Goal: Transaction & Acquisition: Subscribe to service/newsletter

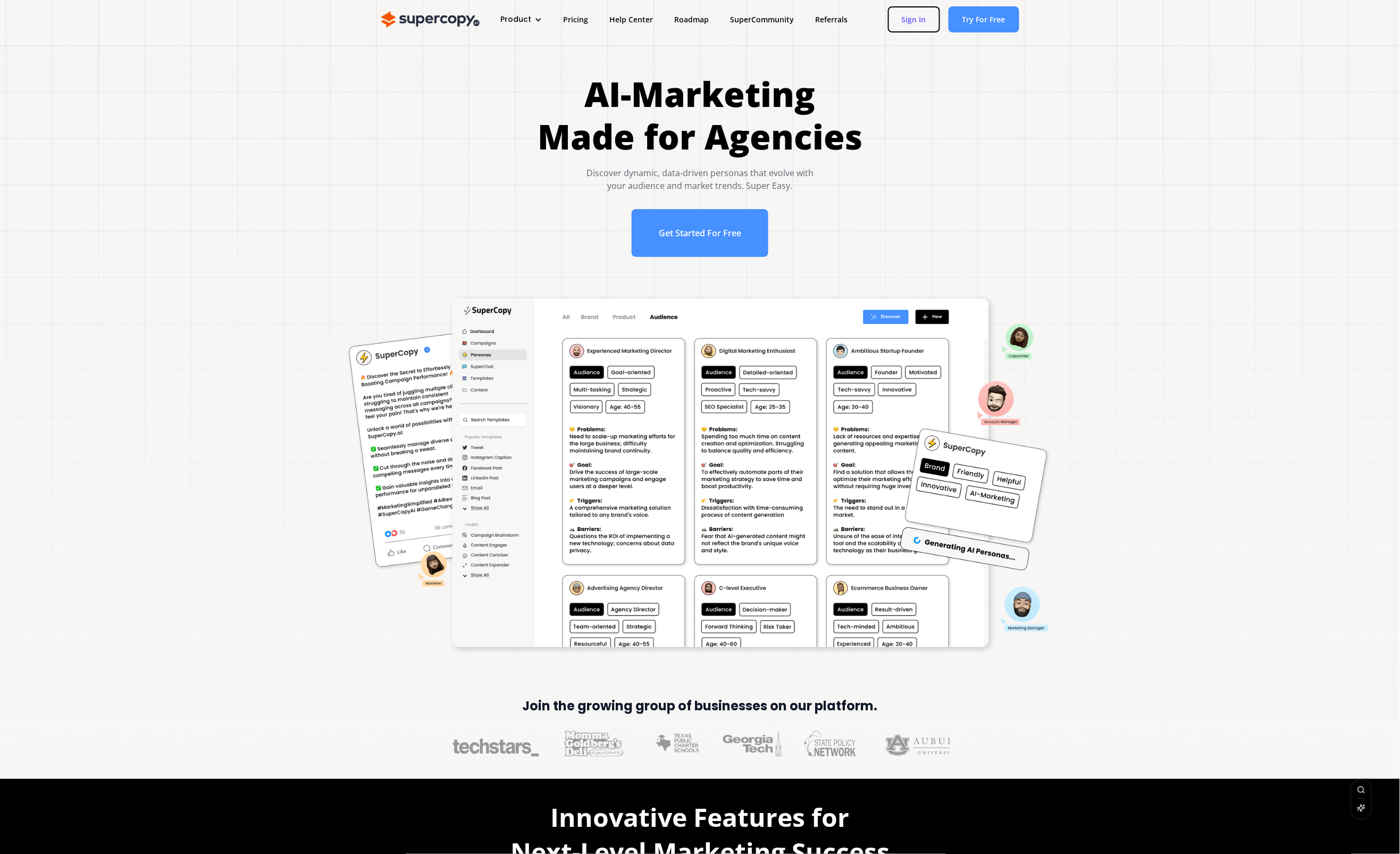
click at [914, 8] on link "Sign In" at bounding box center [914, 19] width 52 height 26
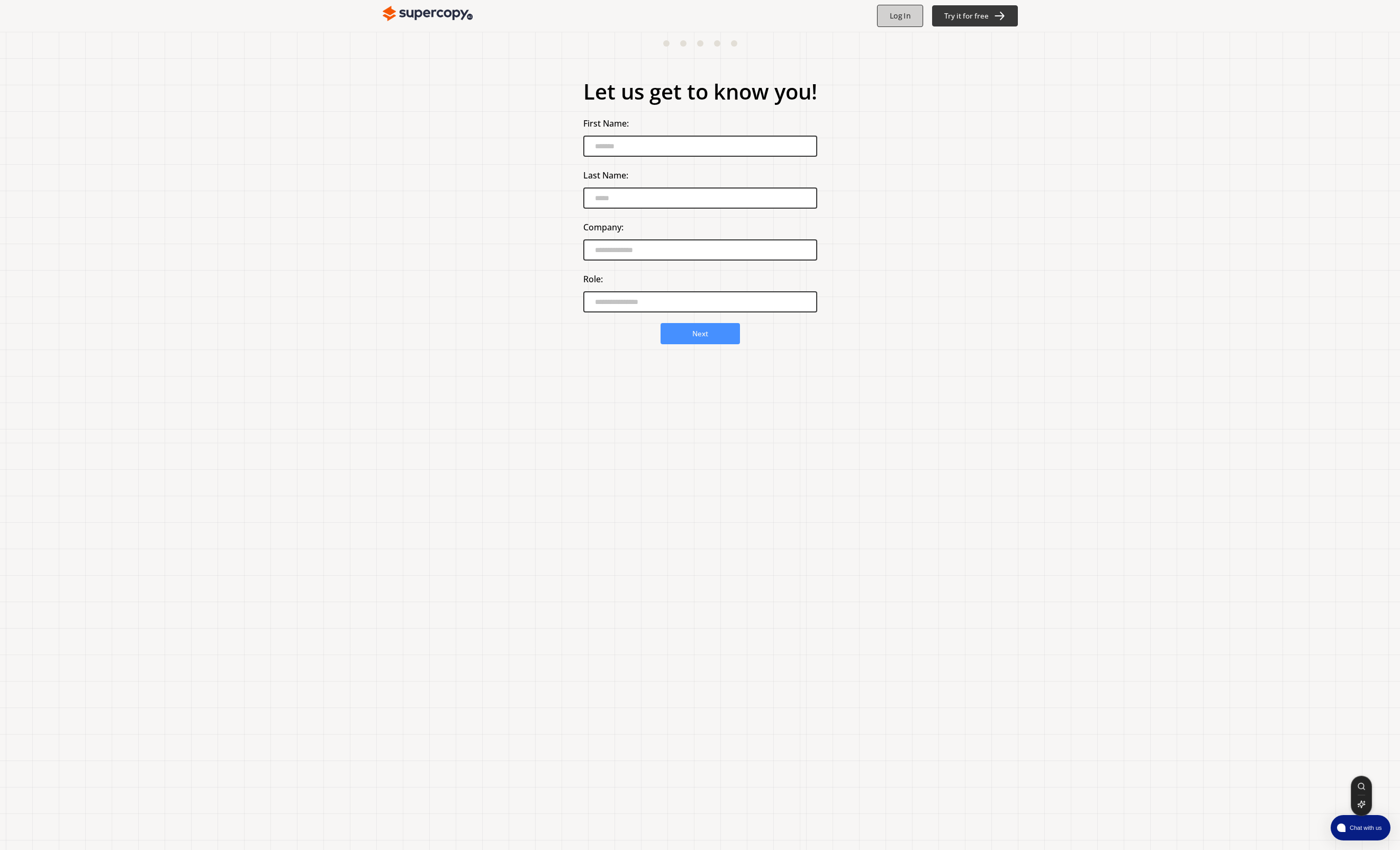
click at [916, 24] on button "Log In" at bounding box center [899, 16] width 46 height 22
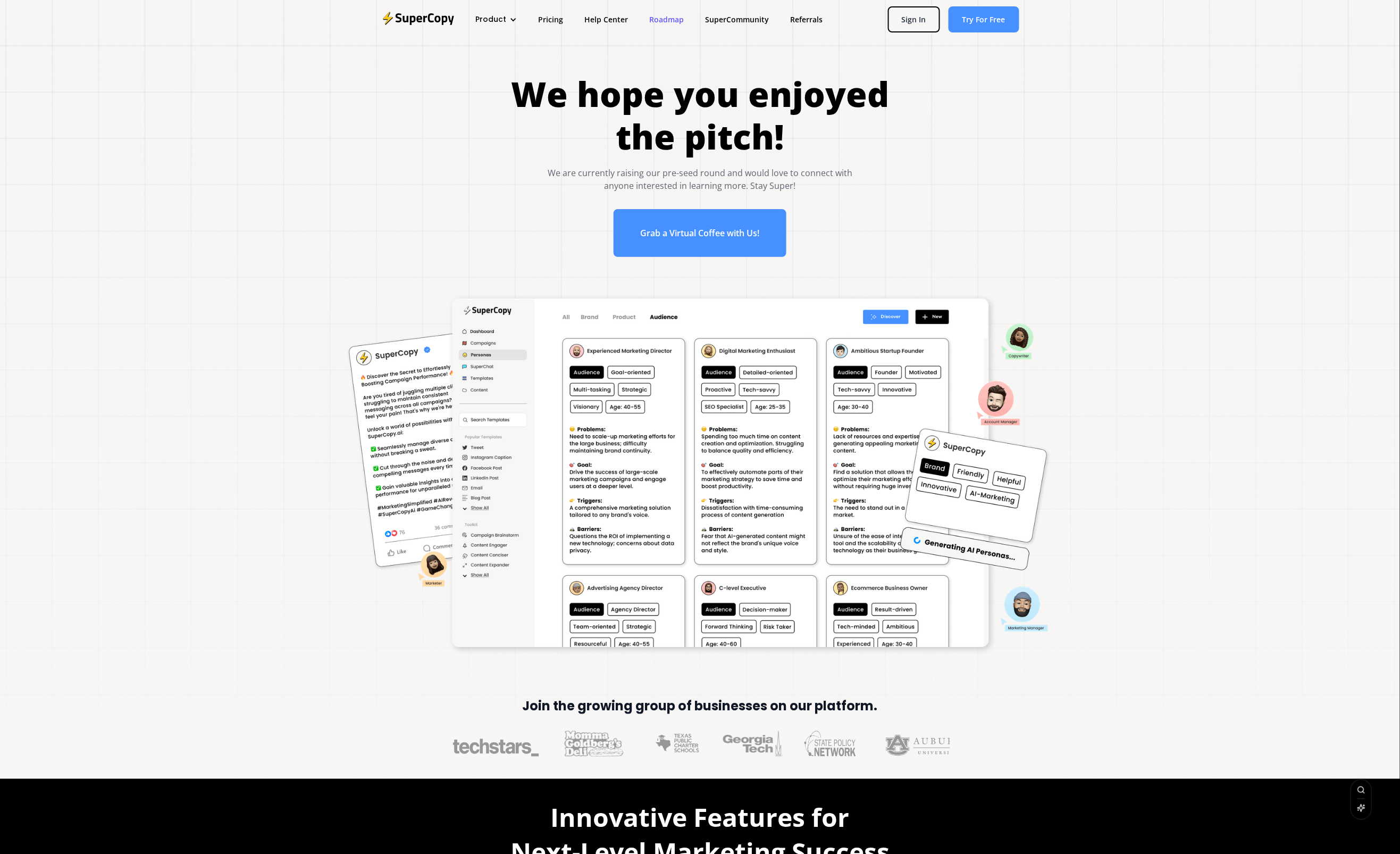
click at [679, 9] on link "Roadmap" at bounding box center [667, 19] width 56 height 20
click at [817, 25] on link "Referrals" at bounding box center [806, 19] width 54 height 20
click at [692, 217] on link "Grab a Virtual Coffee with Us!" at bounding box center [700, 233] width 173 height 48
click at [512, 17] on div at bounding box center [513, 20] width 8 height 8
click at [557, 19] on link "Pricing" at bounding box center [550, 19] width 46 height 20
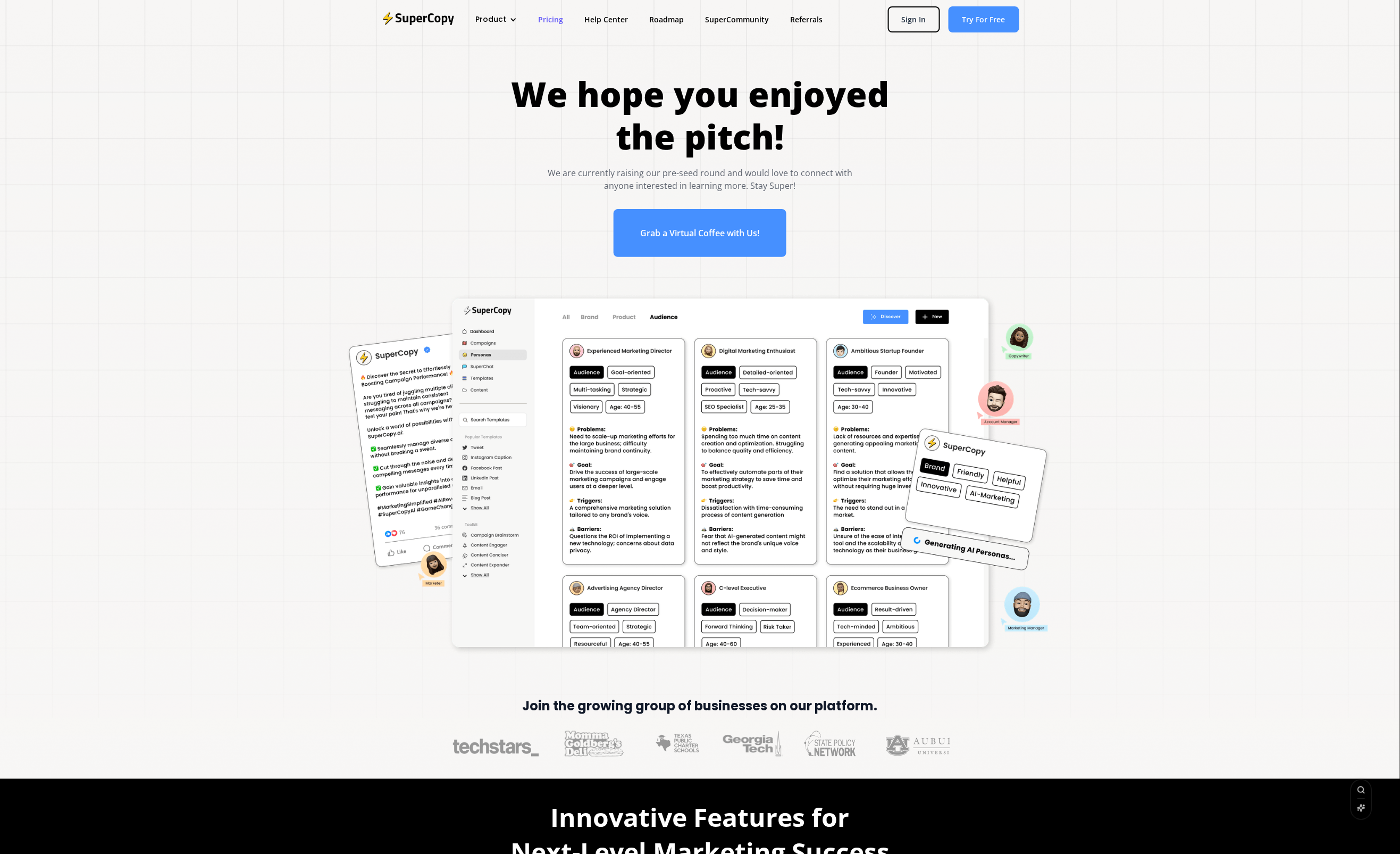
click at [557, 19] on link "Pricing" at bounding box center [550, 19] width 46 height 20
click at [495, 22] on div "Product" at bounding box center [490, 20] width 31 height 11
click at [497, 72] on link "Features" at bounding box center [516, 73] width 85 height 20
click at [740, 20] on link "SuperCommunity" at bounding box center [737, 19] width 85 height 20
click at [428, 20] on img at bounding box center [418, 20] width 73 height 17
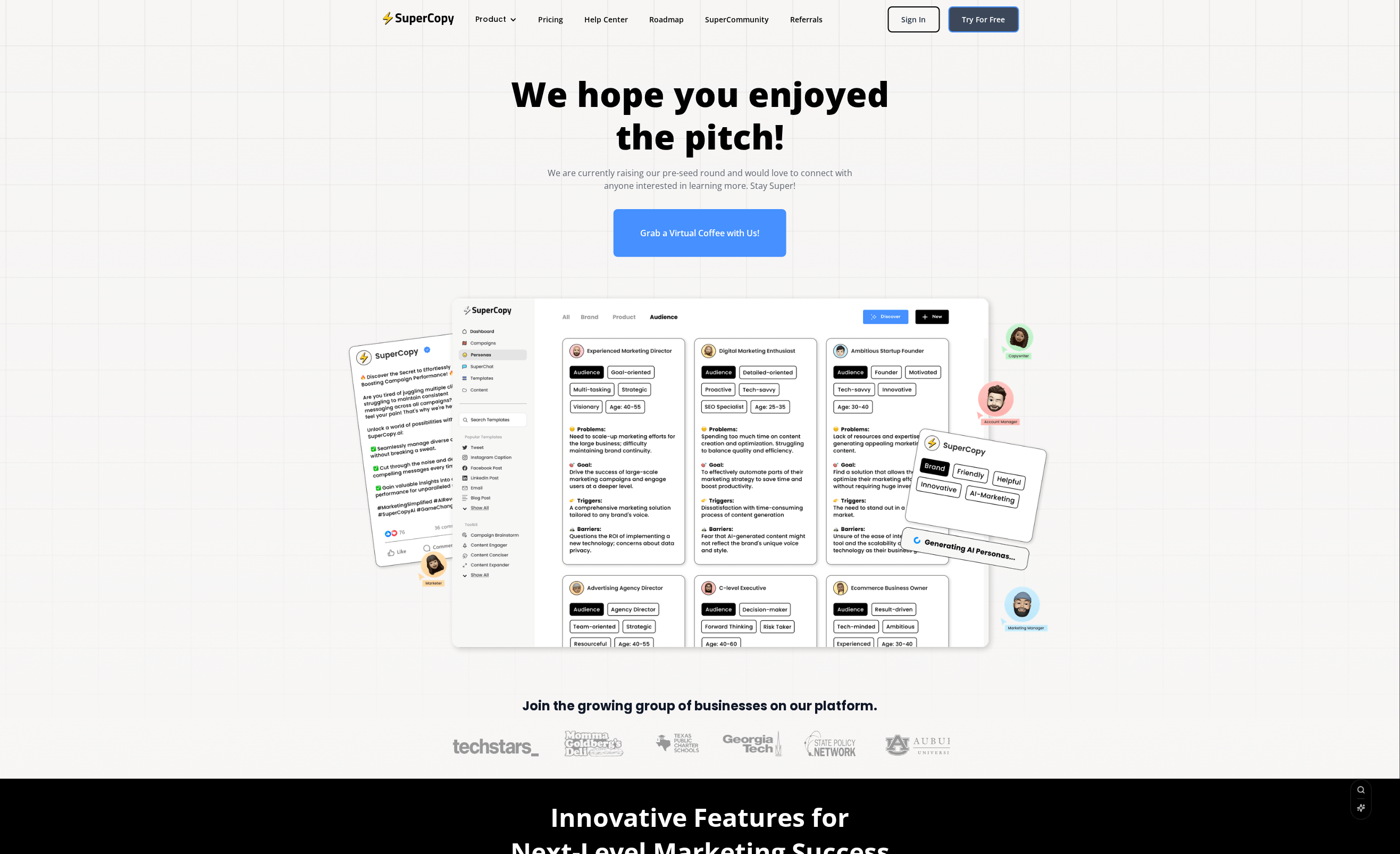
click at [1008, 22] on link "Try For Free" at bounding box center [984, 19] width 71 height 26
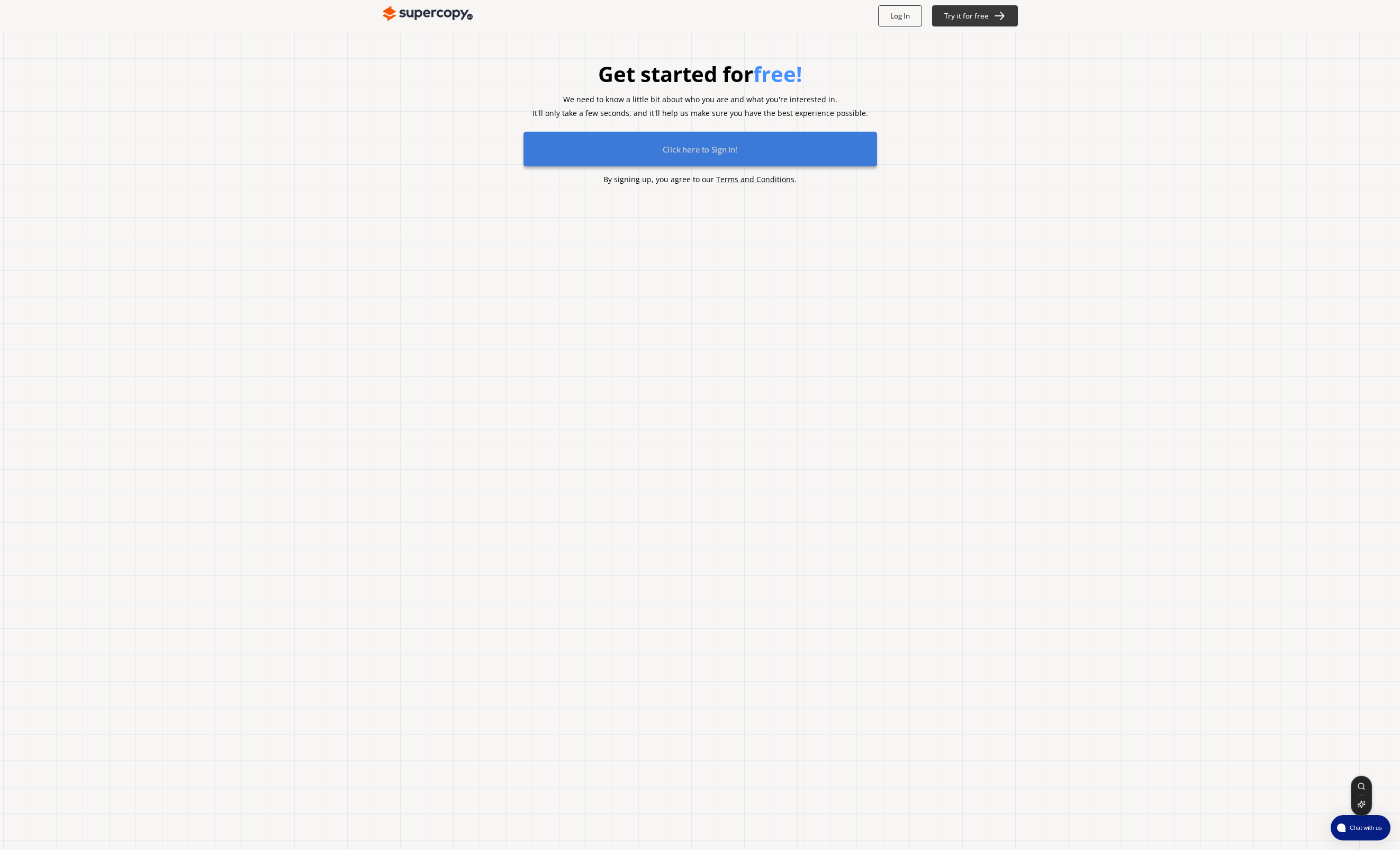
click at [717, 149] on b "Click here to Sign In!" at bounding box center [700, 148] width 75 height 11
